Goal: Information Seeking & Learning: Learn about a topic

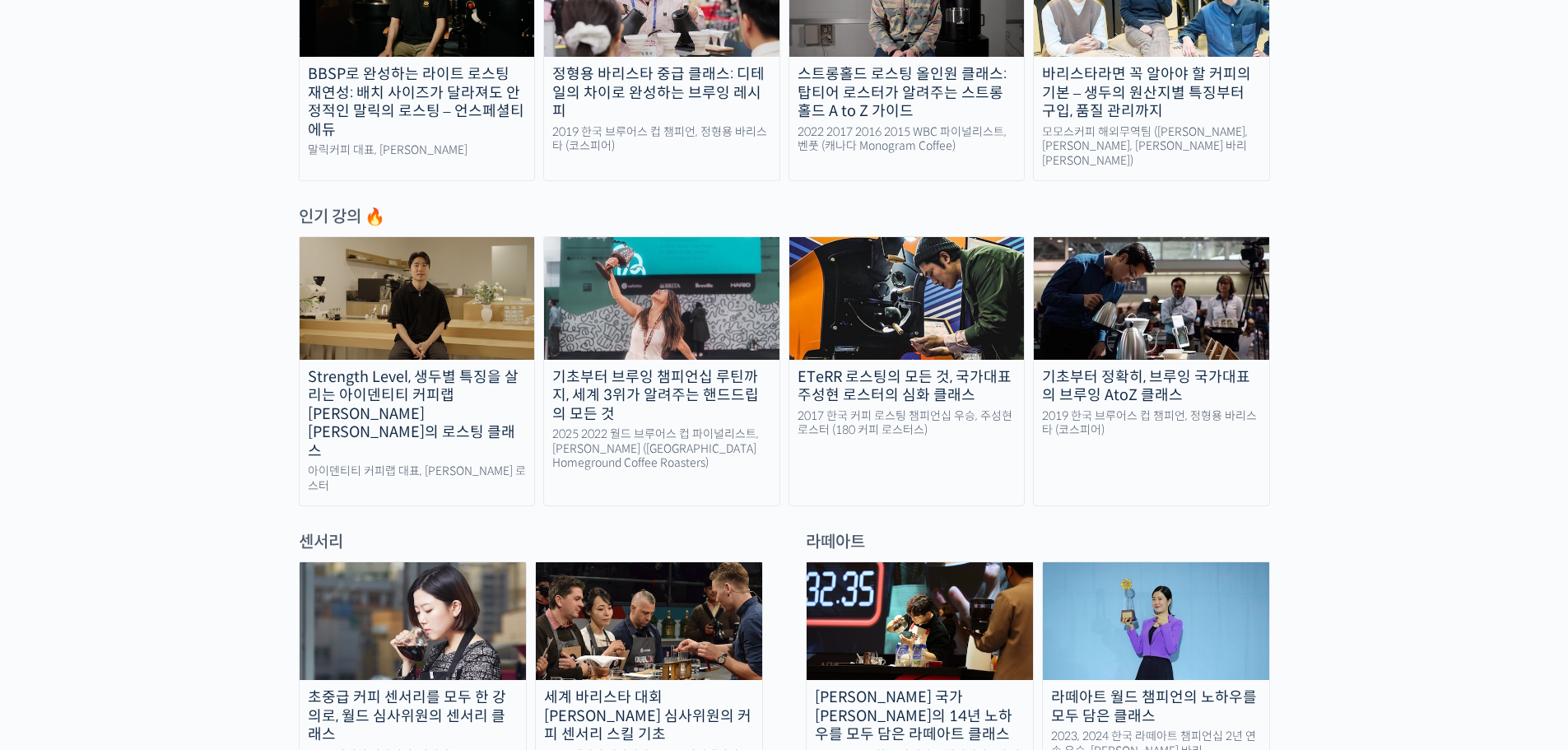
scroll to position [741, 0]
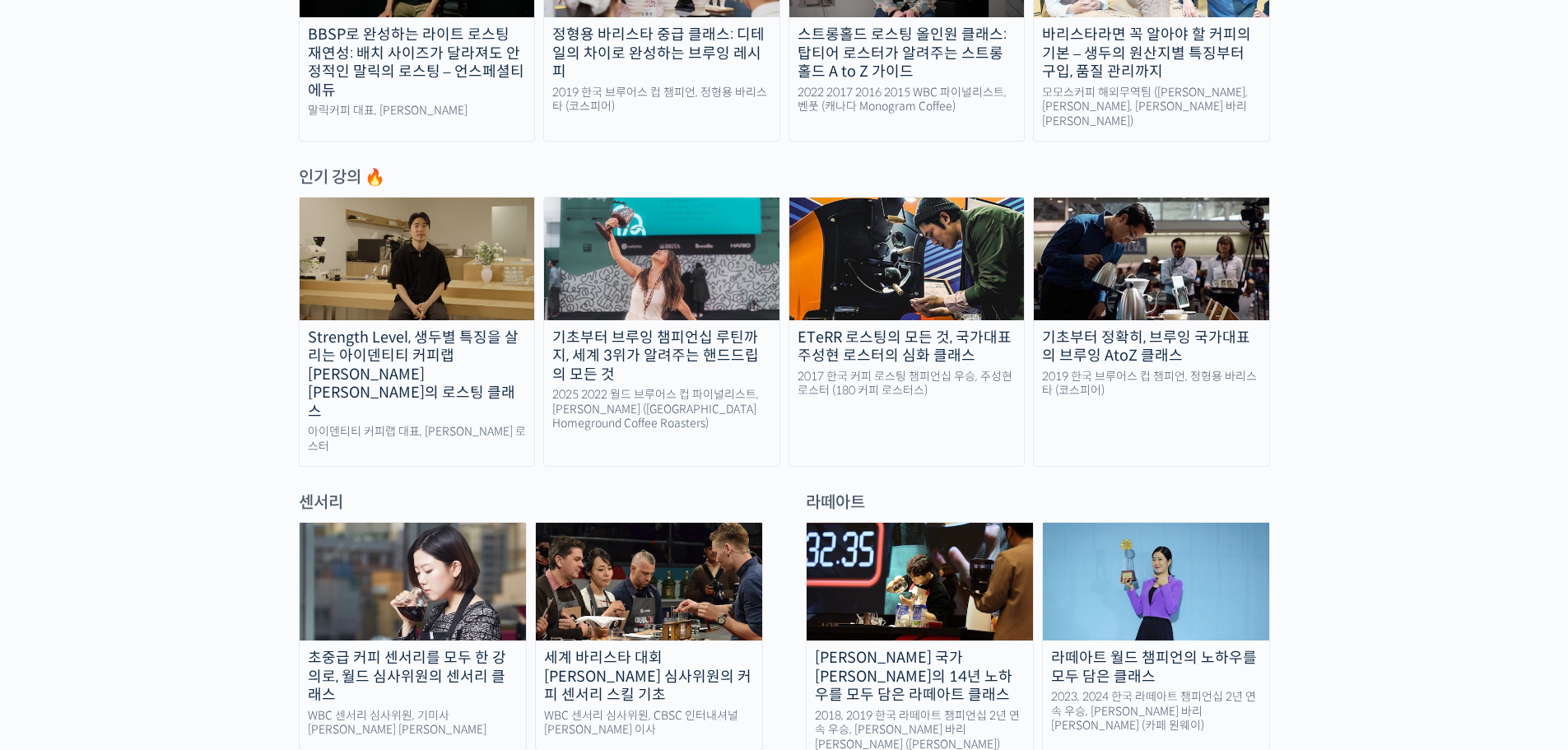
click at [953, 529] on img at bounding box center [919, 582] width 227 height 118
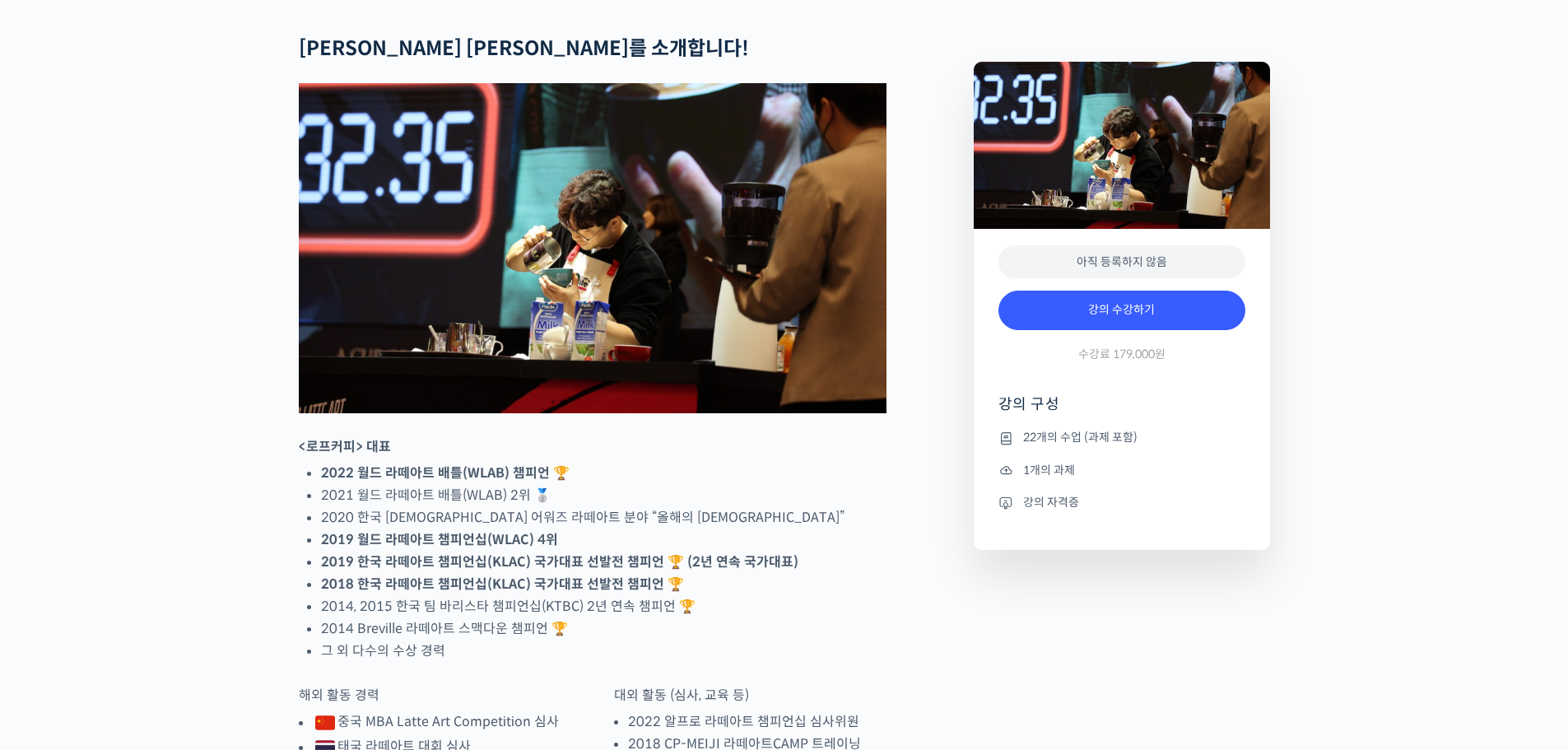
scroll to position [658, 0]
